Goal: Task Accomplishment & Management: Complete application form

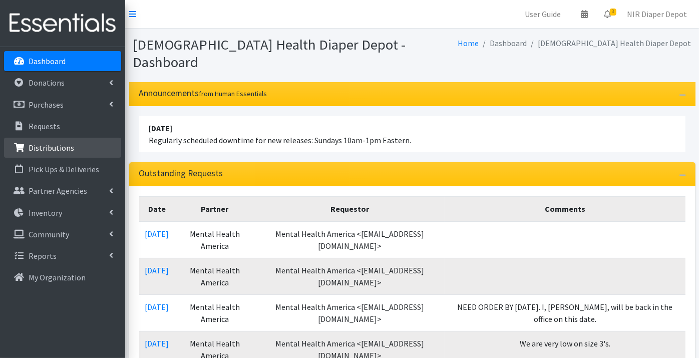
click at [53, 149] on p "Distributions" at bounding box center [52, 148] width 46 height 10
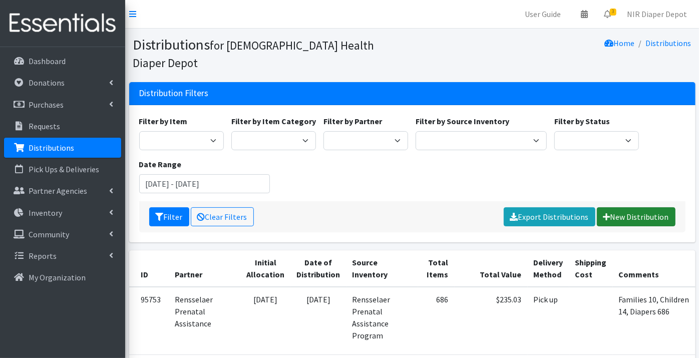
click at [640, 207] on link "New Distribution" at bounding box center [636, 216] width 79 height 19
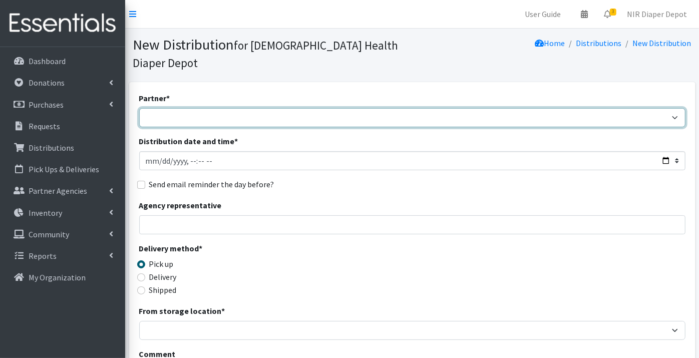
click at [190, 108] on select "ANEW Minitries Crown Point Prenatal Assistance Hammond Prenatal Assistance Prog…" at bounding box center [412, 117] width 546 height 19
select select "2553"
click at [139, 108] on select "ANEW Minitries Crown Point Prenatal Assistance Hammond Prenatal Assistance Prog…" at bounding box center [412, 117] width 546 height 19
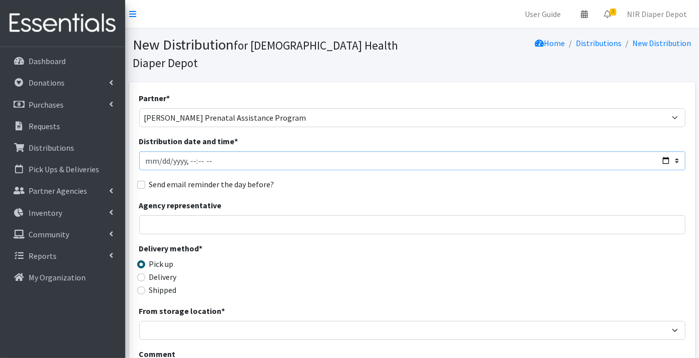
click at [147, 151] on input "Distribution date and time *" at bounding box center [412, 160] width 546 height 19
type input "2025-08-01T23:59"
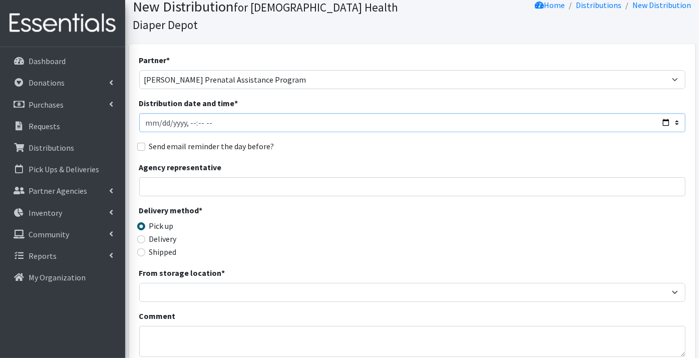
scroll to position [56, 0]
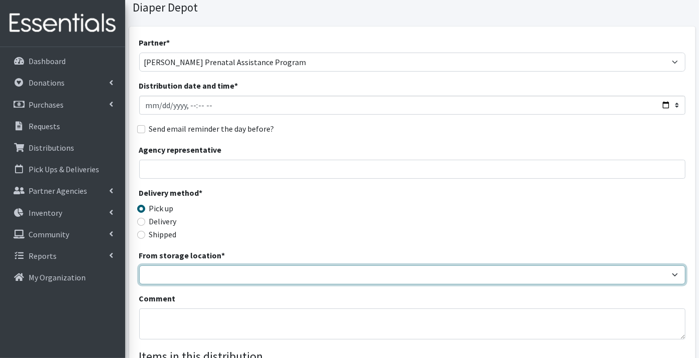
click at [173, 265] on select "Crown Point Bulk Storage Crown Point Prenatal Assistance Program Grant Car Seat…" at bounding box center [412, 274] width 546 height 19
select select "261"
click at [139, 265] on select "Crown Point Bulk Storage Crown Point Prenatal Assistance Program Grant Car Seat…" at bounding box center [412, 274] width 546 height 19
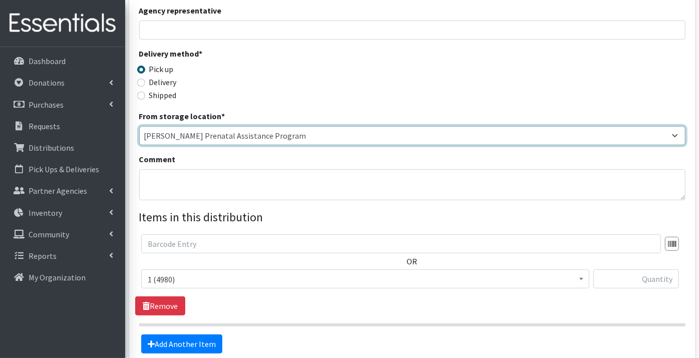
scroll to position [222, 0]
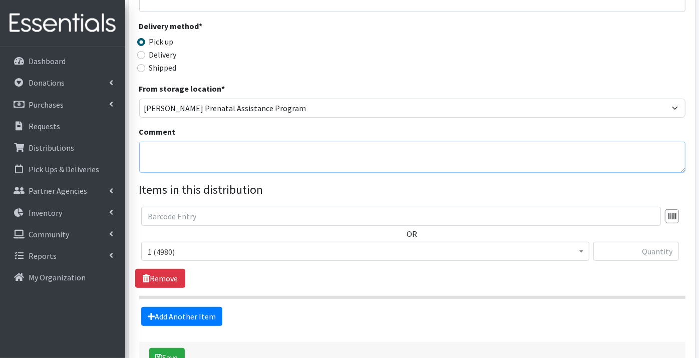
click at [166, 142] on textarea "Comment" at bounding box center [412, 157] width 546 height 31
type textarea "Families 6, Children 9, Diapers 491"
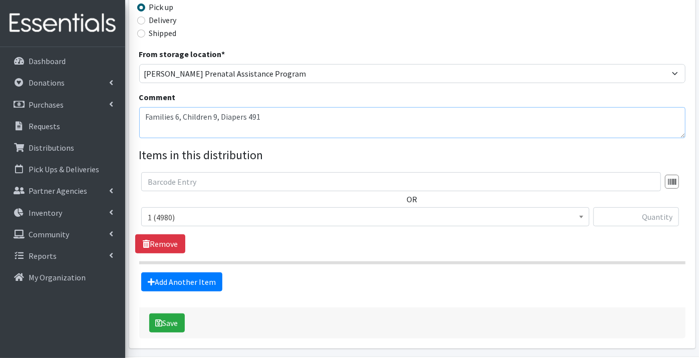
scroll to position [274, 0]
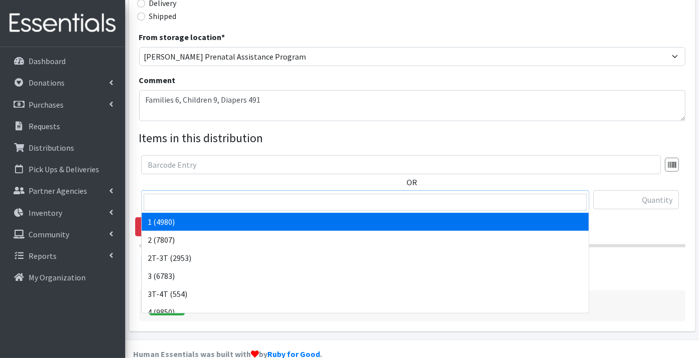
click at [187, 193] on span "1 (4980)" at bounding box center [365, 200] width 435 height 14
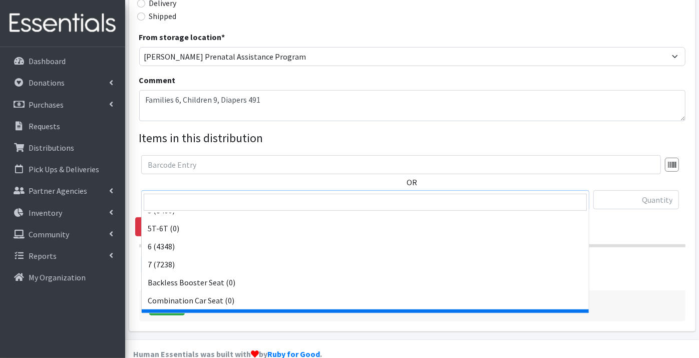
scroll to position [278, 0]
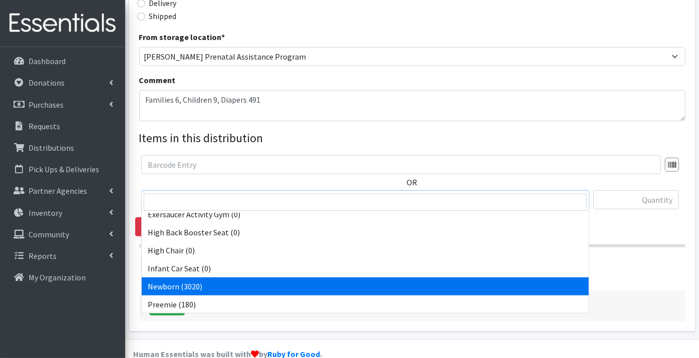
select select "9184"
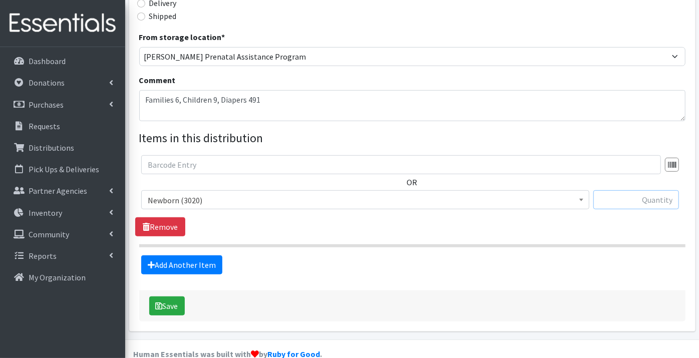
click at [638, 190] on input "text" at bounding box center [636, 199] width 86 height 19
type input "75"
click at [179, 255] on link "Add Another Item" at bounding box center [181, 264] width 81 height 19
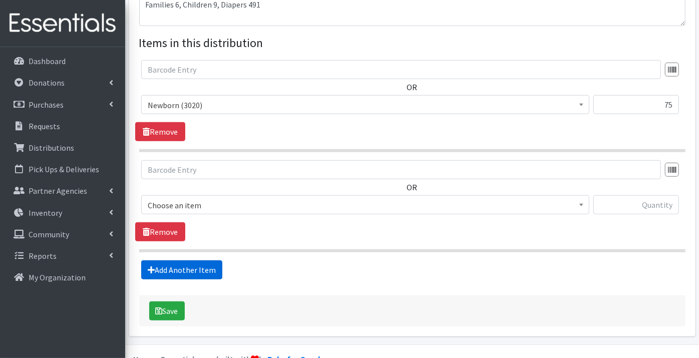
scroll to position [373, 0]
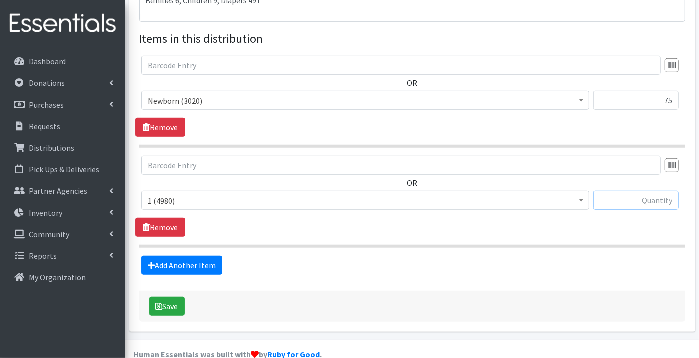
click at [658, 191] on input "text" at bounding box center [636, 200] width 86 height 19
type input "143"
click at [182, 256] on link "Add Another Item" at bounding box center [181, 265] width 81 height 19
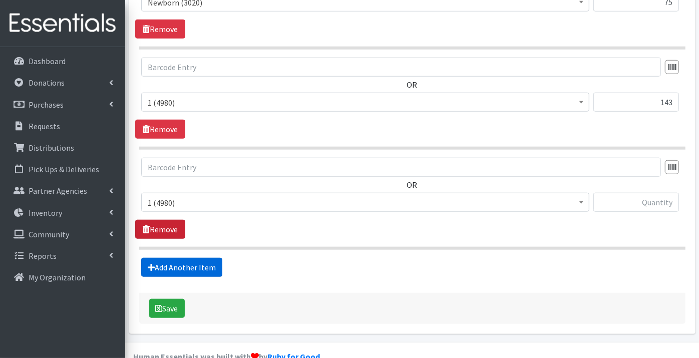
scroll to position [473, 0]
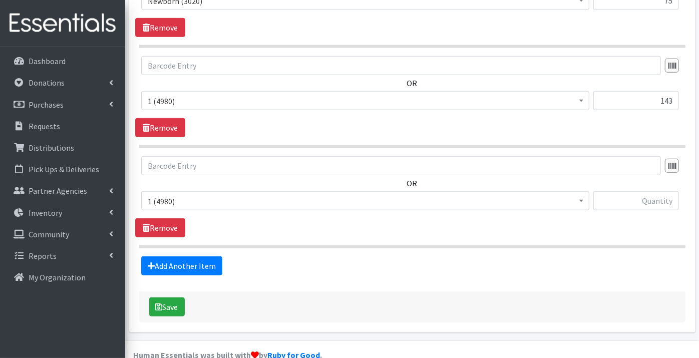
click at [176, 194] on span "1 (4980)" at bounding box center [365, 201] width 435 height 14
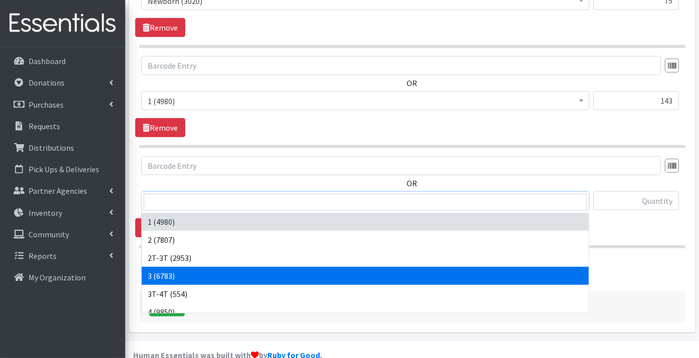
select select "9187"
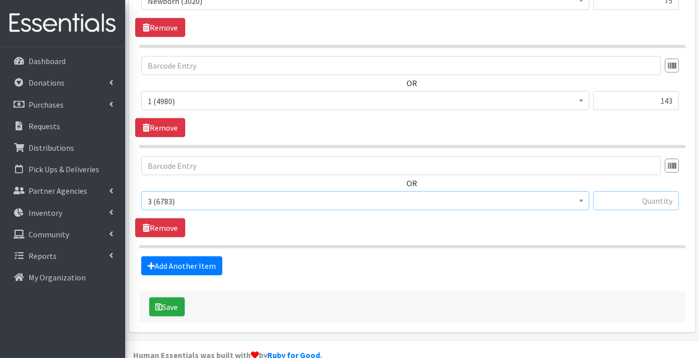
click at [615, 191] on input "text" at bounding box center [636, 200] width 86 height 19
type input "50"
click at [166, 256] on link "Add Another Item" at bounding box center [181, 265] width 81 height 19
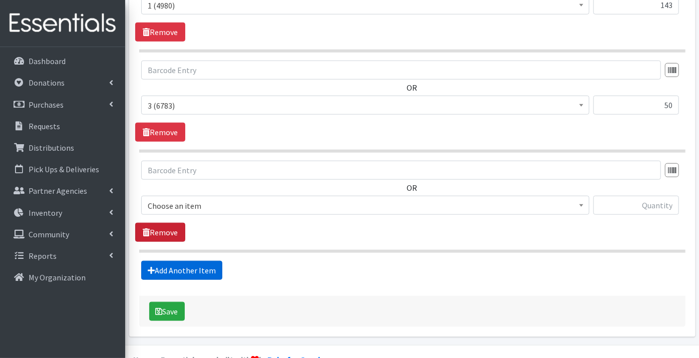
scroll to position [573, 0]
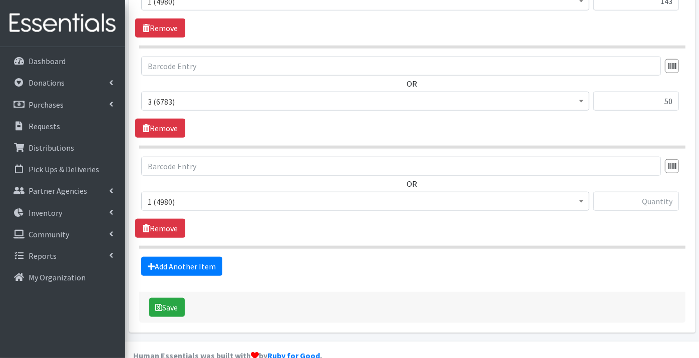
click at [164, 172] on div "OR 1 (4980) 2 (7807) 2T-3T (2953) 3 (6783) 3T-4T (554) 4 (9850) 4T-5T (724) 5 (…" at bounding box center [412, 188] width 554 height 62
click at [164, 195] on span "1 (4980)" at bounding box center [365, 202] width 435 height 14
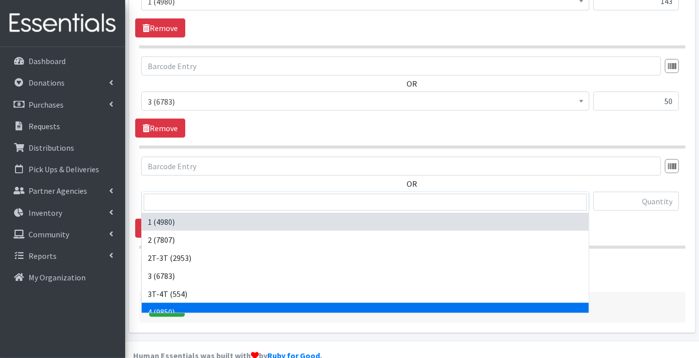
select select "9188"
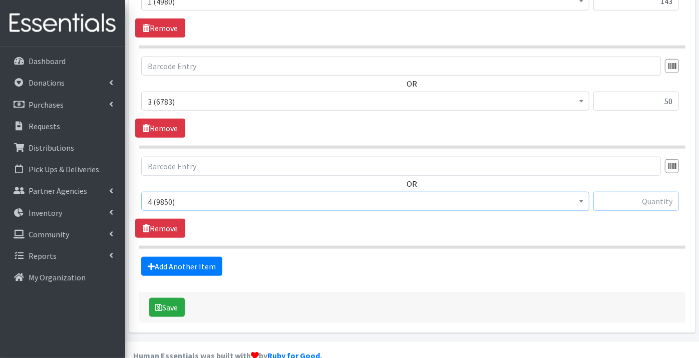
click at [625, 192] on input "text" at bounding box center [636, 201] width 86 height 19
type input "50"
click at [193, 257] on link "Add Another Item" at bounding box center [181, 266] width 81 height 19
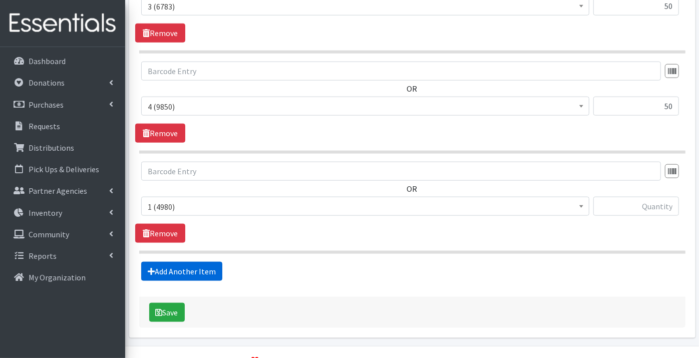
scroll to position [672, 0]
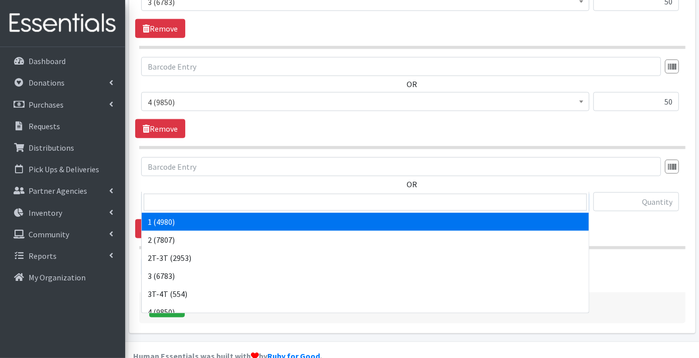
click at [176, 195] on span "1 (4980)" at bounding box center [365, 202] width 435 height 14
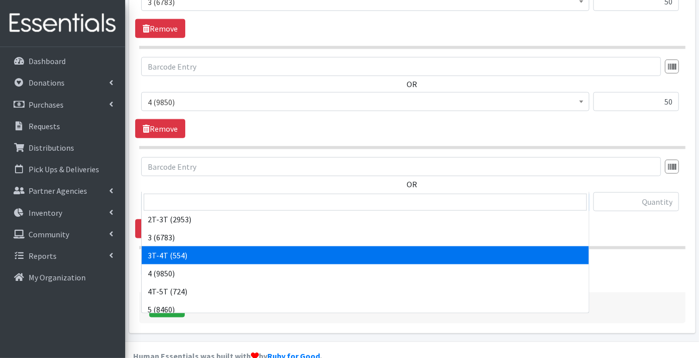
scroll to position [56, 0]
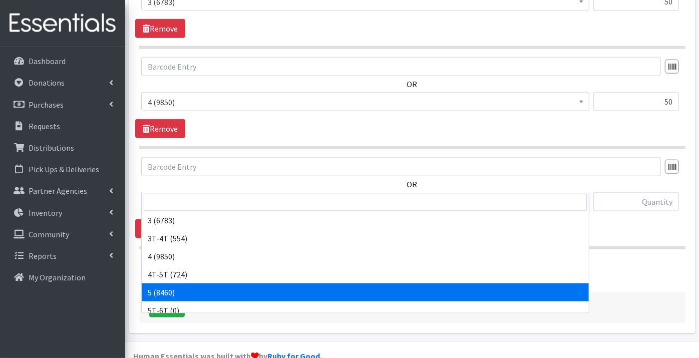
select select "9189"
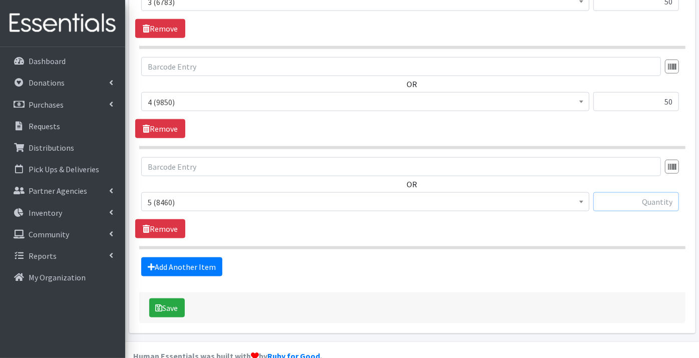
click at [638, 192] on input "text" at bounding box center [636, 201] width 86 height 19
type input "100"
click at [209, 257] on link "Add Another Item" at bounding box center [181, 266] width 81 height 19
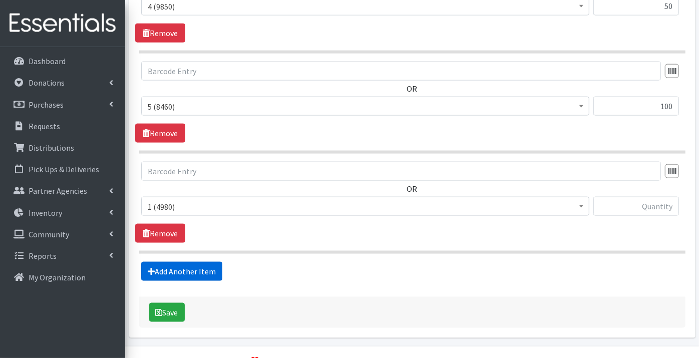
scroll to position [772, 0]
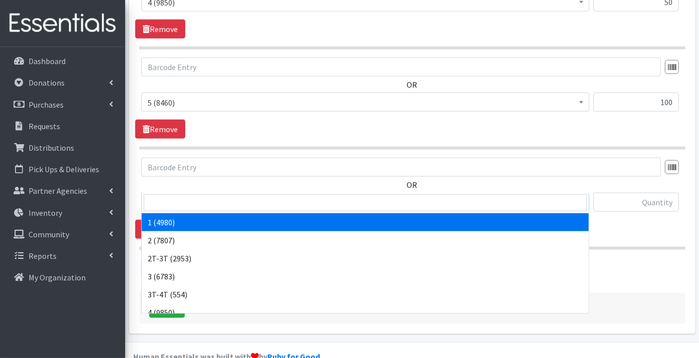
click at [169, 196] on span "1 (4980)" at bounding box center [365, 203] width 435 height 14
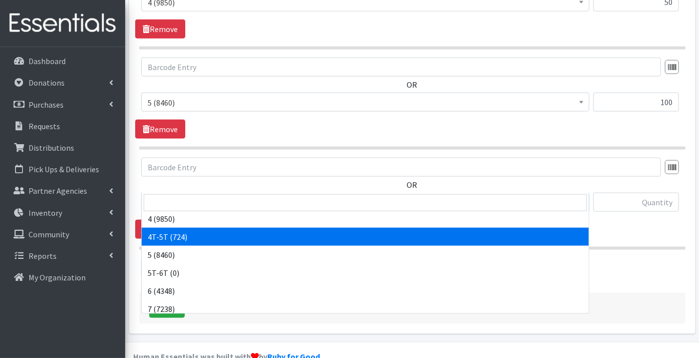
scroll to position [111, 0]
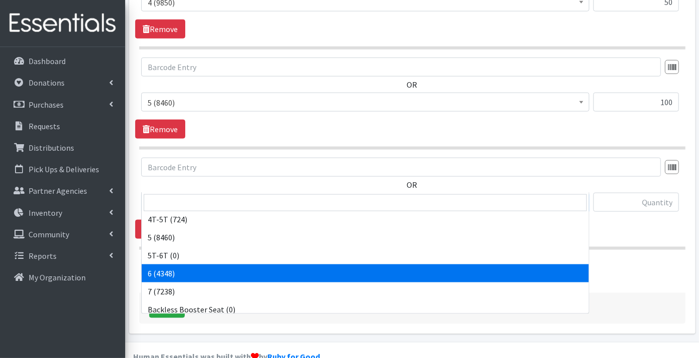
select select "9190"
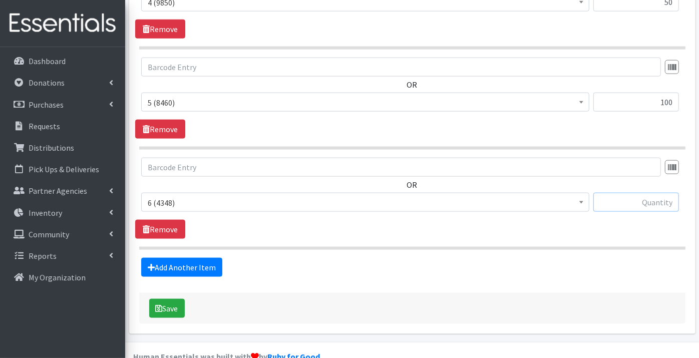
click at [635, 193] on input "text" at bounding box center [636, 202] width 86 height 19
type input "50"
click at [175, 258] on link "Add Another Item" at bounding box center [181, 267] width 81 height 19
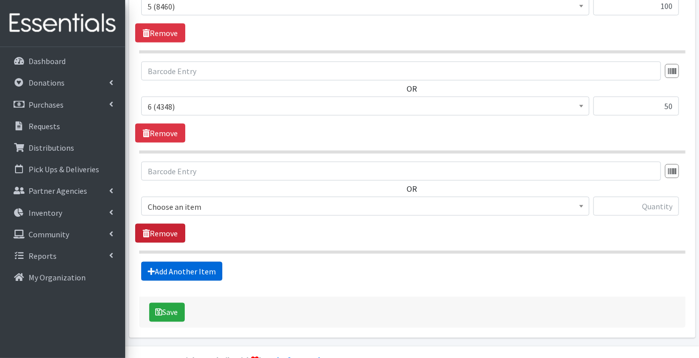
scroll to position [872, 0]
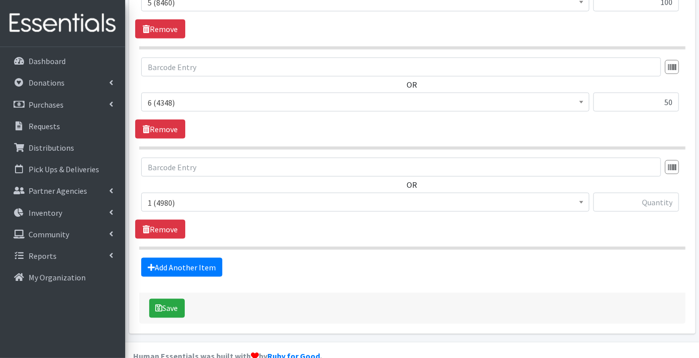
click at [179, 196] on span "1 (4980)" at bounding box center [365, 203] width 435 height 14
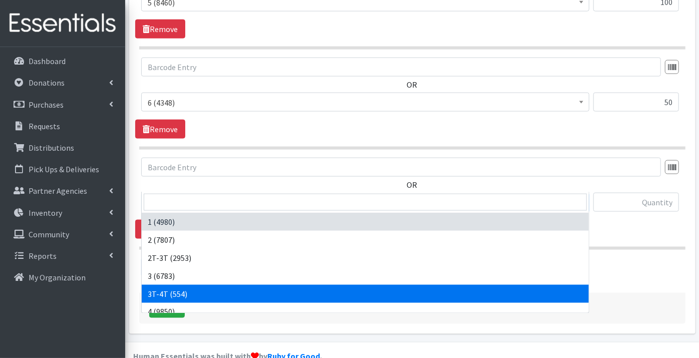
select select "11869"
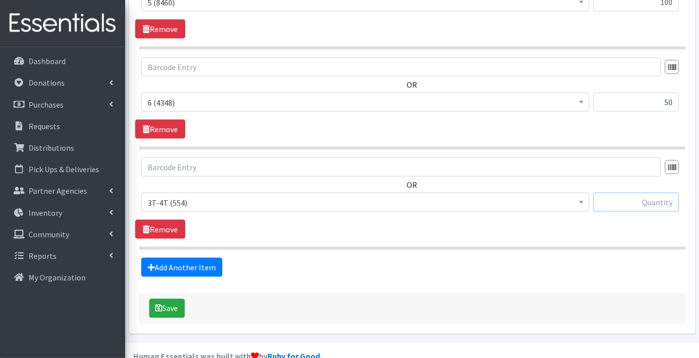
click at [631, 193] on input "text" at bounding box center [636, 202] width 86 height 19
type input "23"
click at [167, 299] on button "Save" at bounding box center [167, 308] width 36 height 19
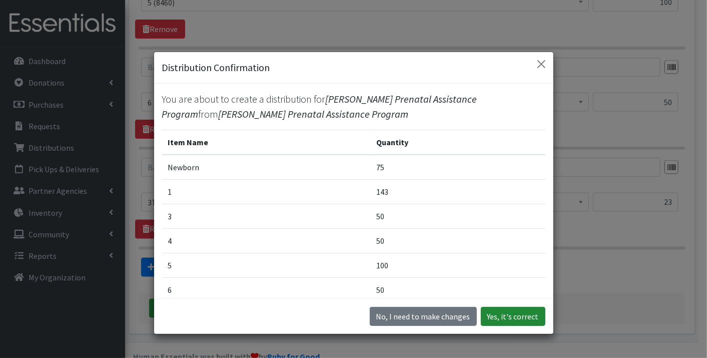
click at [508, 315] on button "Yes, it's correct" at bounding box center [513, 316] width 65 height 19
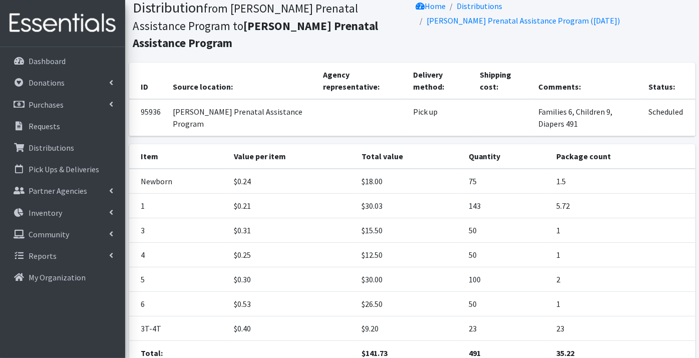
scroll to position [134, 0]
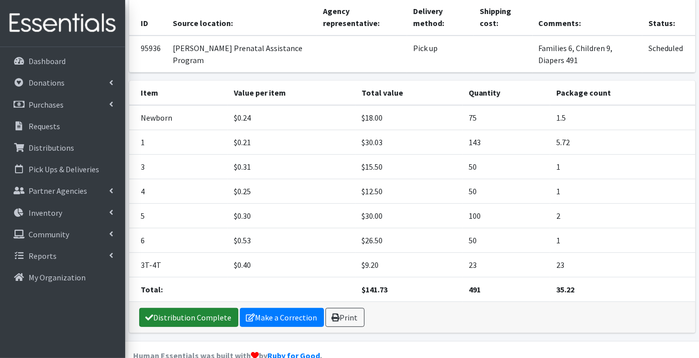
click at [193, 308] on link "Distribution Complete" at bounding box center [188, 317] width 99 height 19
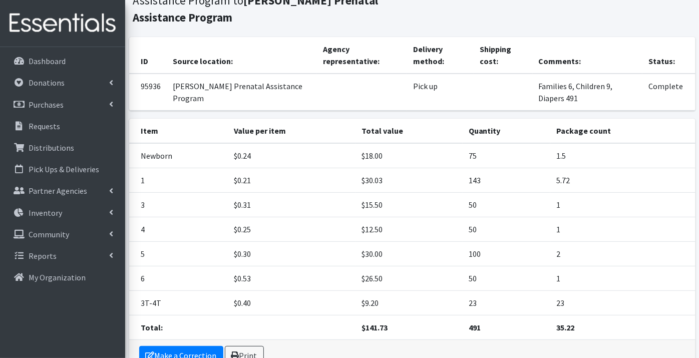
scroll to position [0, 0]
